Goal: Task Accomplishment & Management: Manage account settings

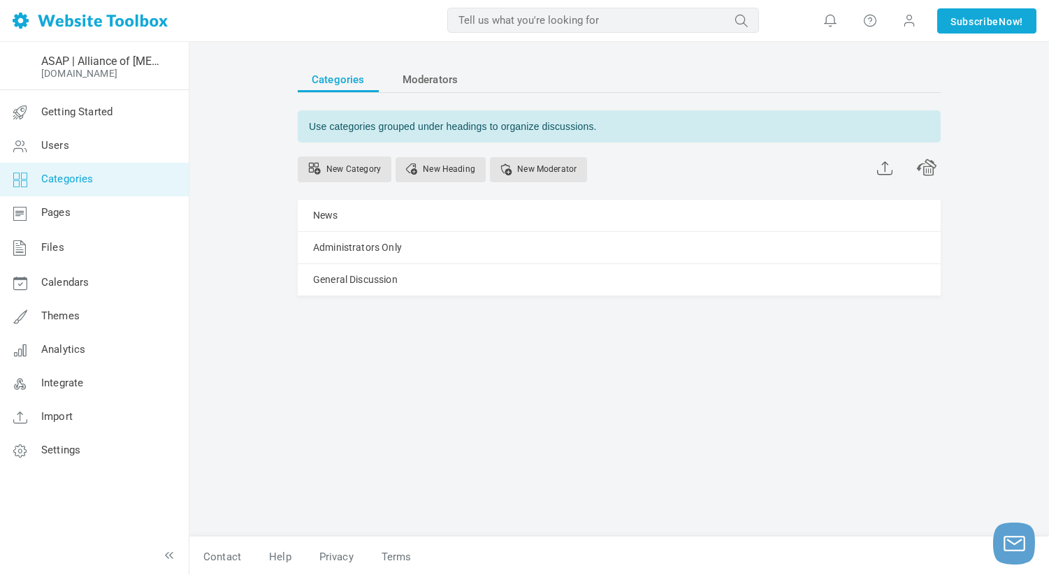
click at [895, 26] on span "apneapartners Account Billing Switch Account Add Linked Account Log Out" at bounding box center [909, 21] width 39 height 42
click at [907, 21] on span at bounding box center [909, 20] width 14 height 15
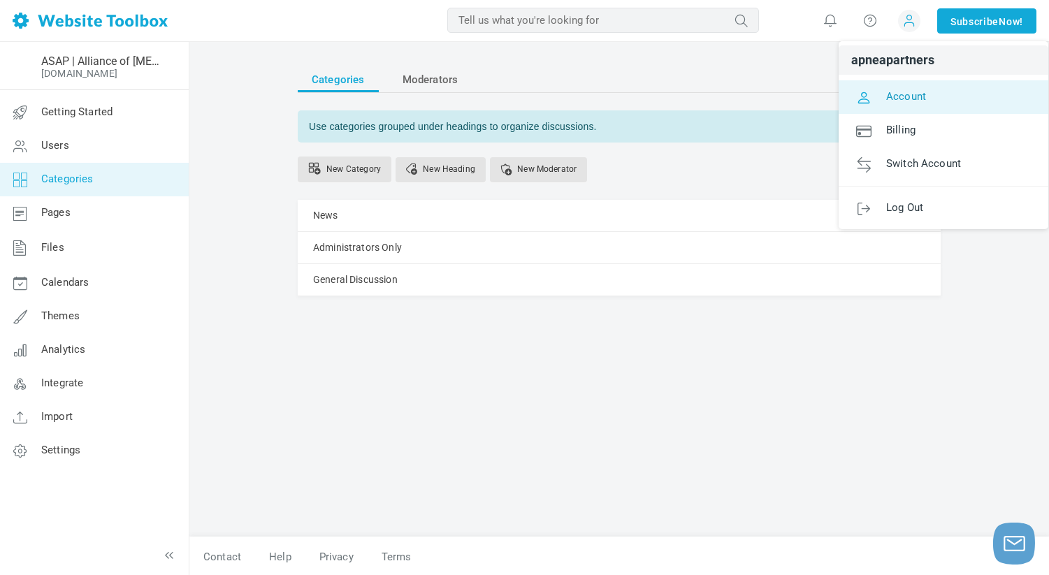
click at [928, 91] on link "Account" at bounding box center [944, 97] width 210 height 34
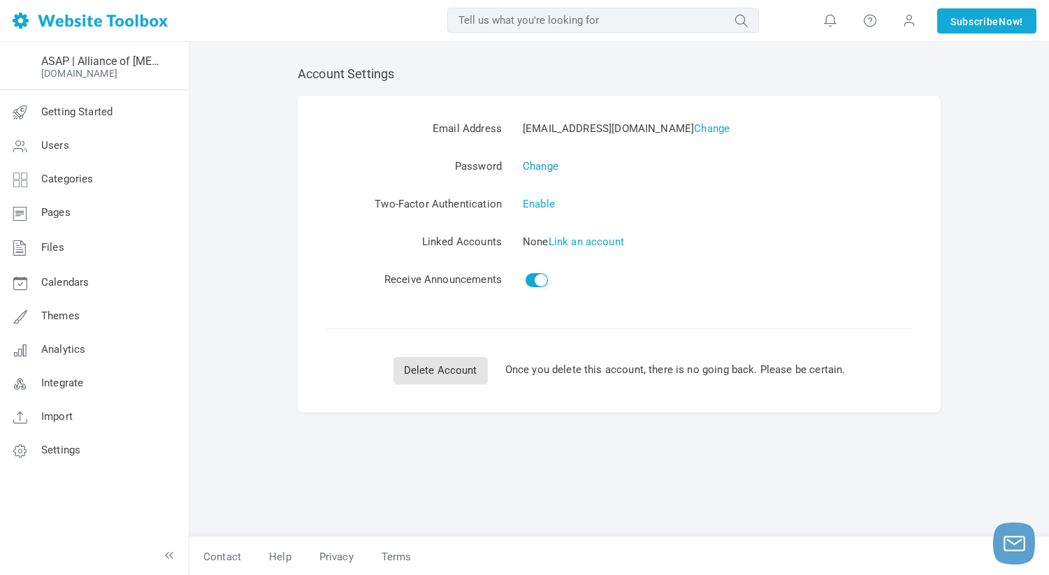
click at [554, 167] on link "Change" at bounding box center [541, 166] width 36 height 13
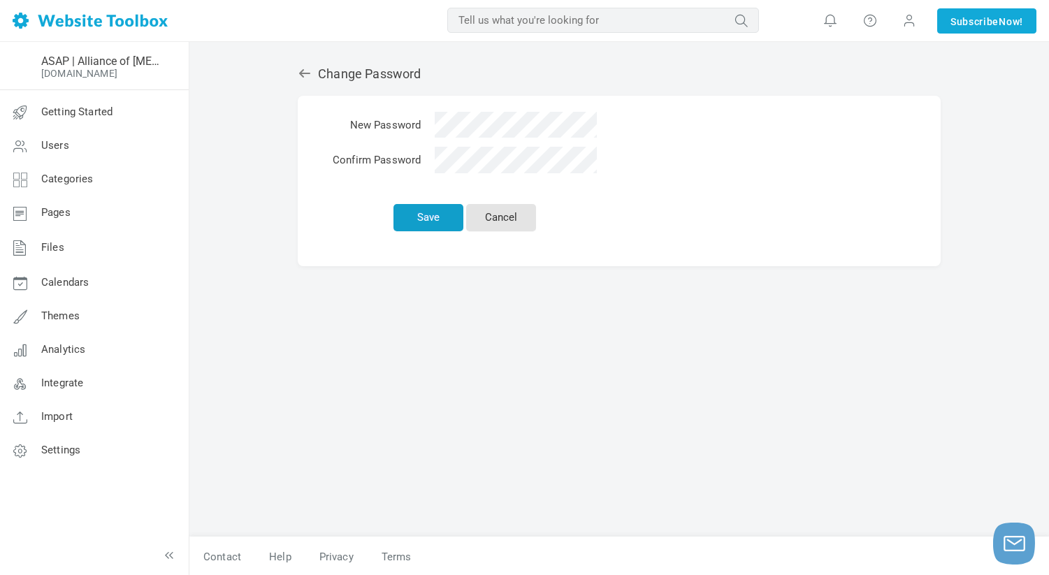
click at [440, 215] on button "Save" at bounding box center [428, 217] width 70 height 27
